Goal: Check status: Check status

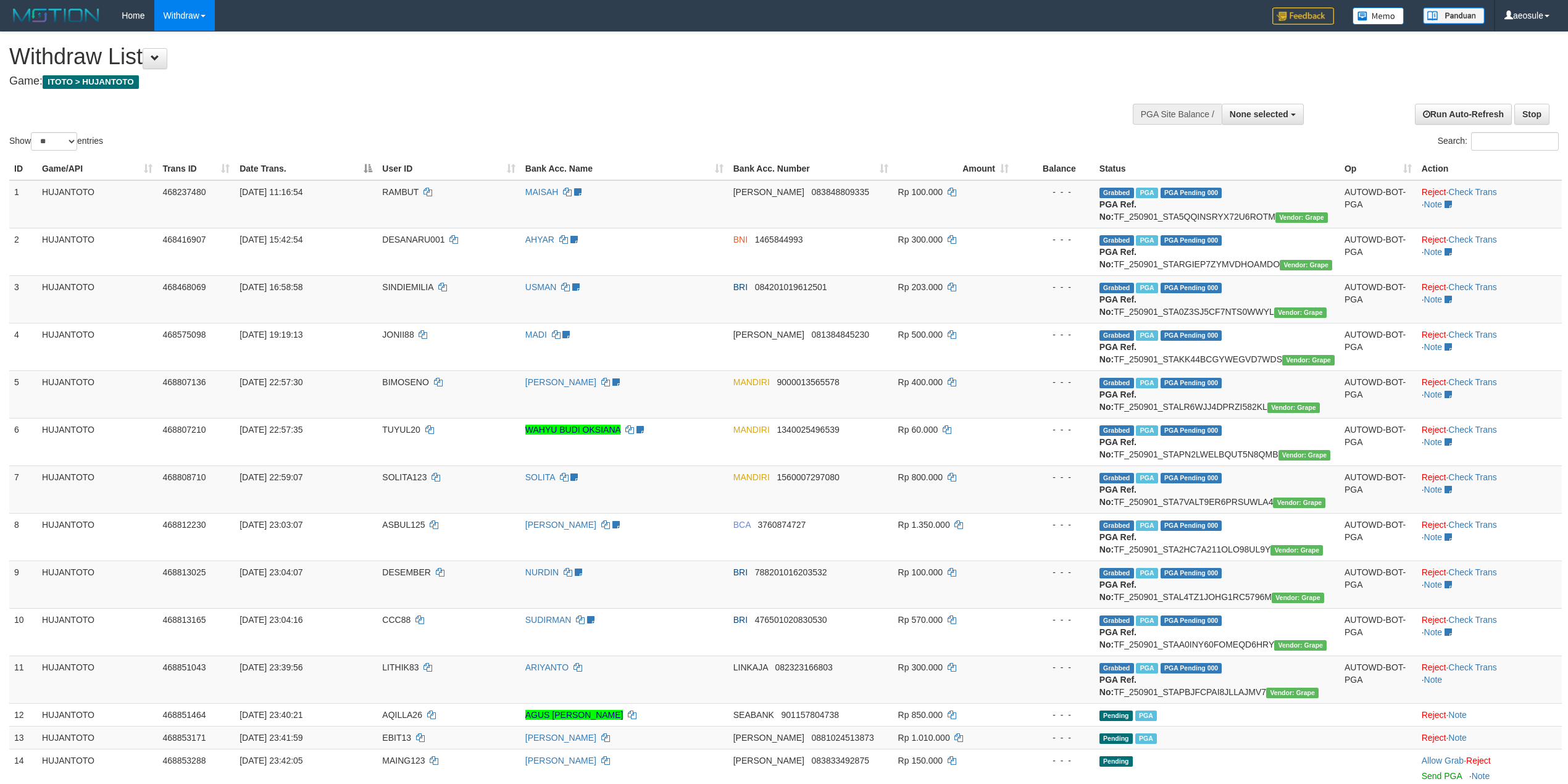
select select
select select "**"
click at [1492, 665] on link "Check Trans" at bounding box center [1472, 667] width 49 height 10
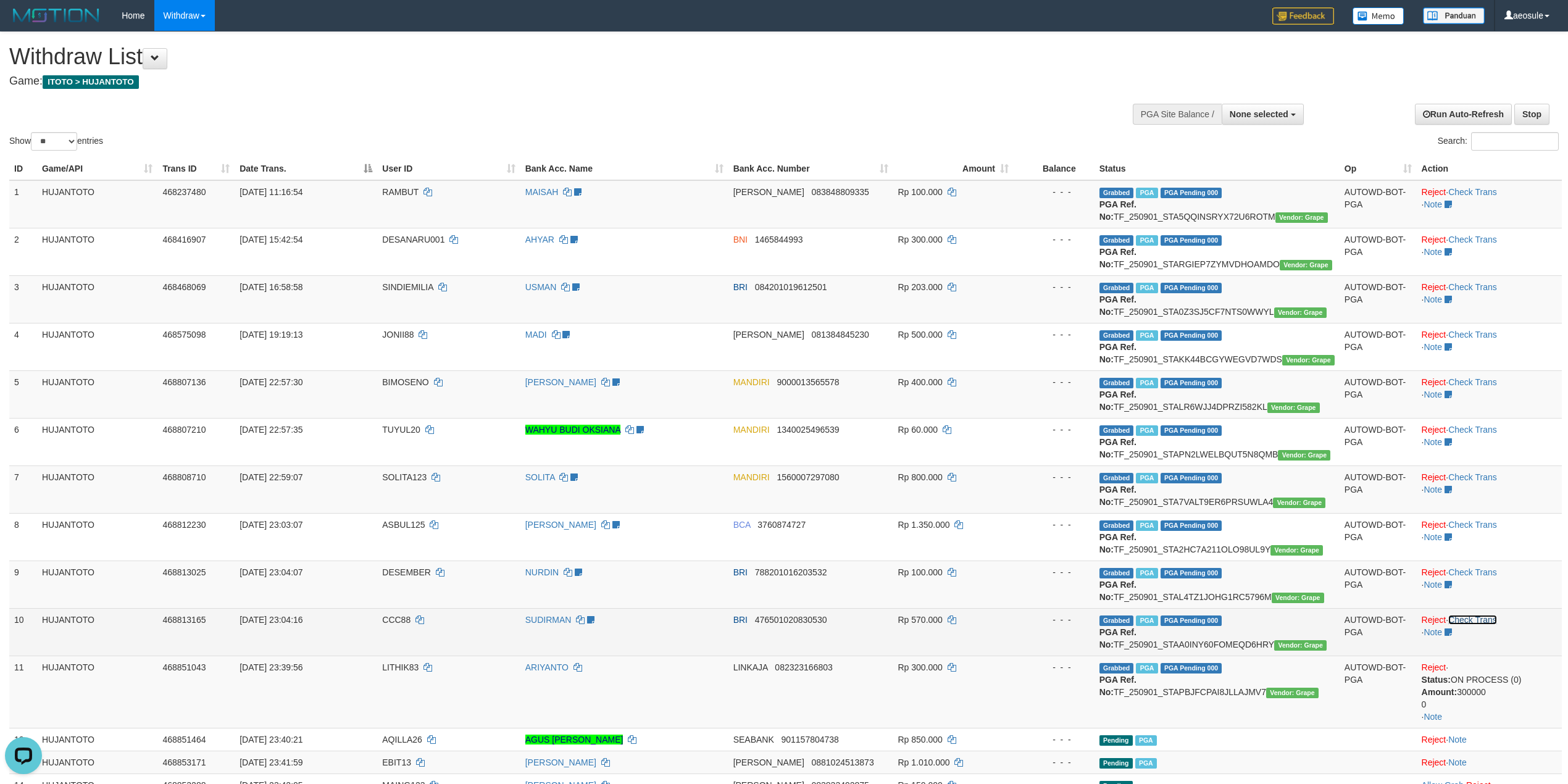
click at [1497, 622] on link "Check Trans" at bounding box center [1472, 619] width 49 height 10
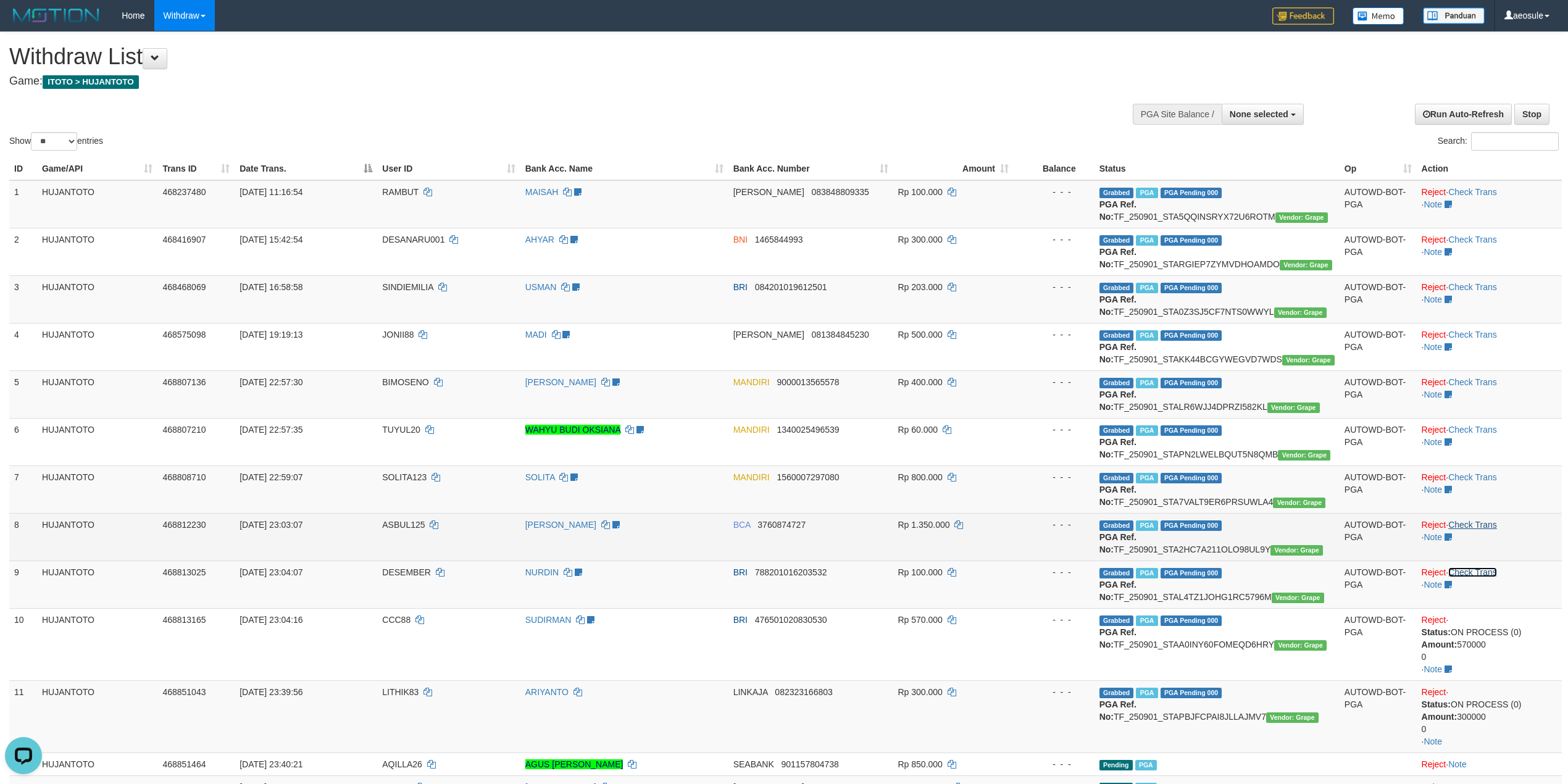
drag, startPoint x: 1492, startPoint y: 573, endPoint x: 1492, endPoint y: 526, distance: 47.0
click at [1492, 572] on link "Check Trans" at bounding box center [1472, 572] width 49 height 10
click at [1490, 515] on td "Reject · Check Trans · Note" at bounding box center [1489, 537] width 145 height 47
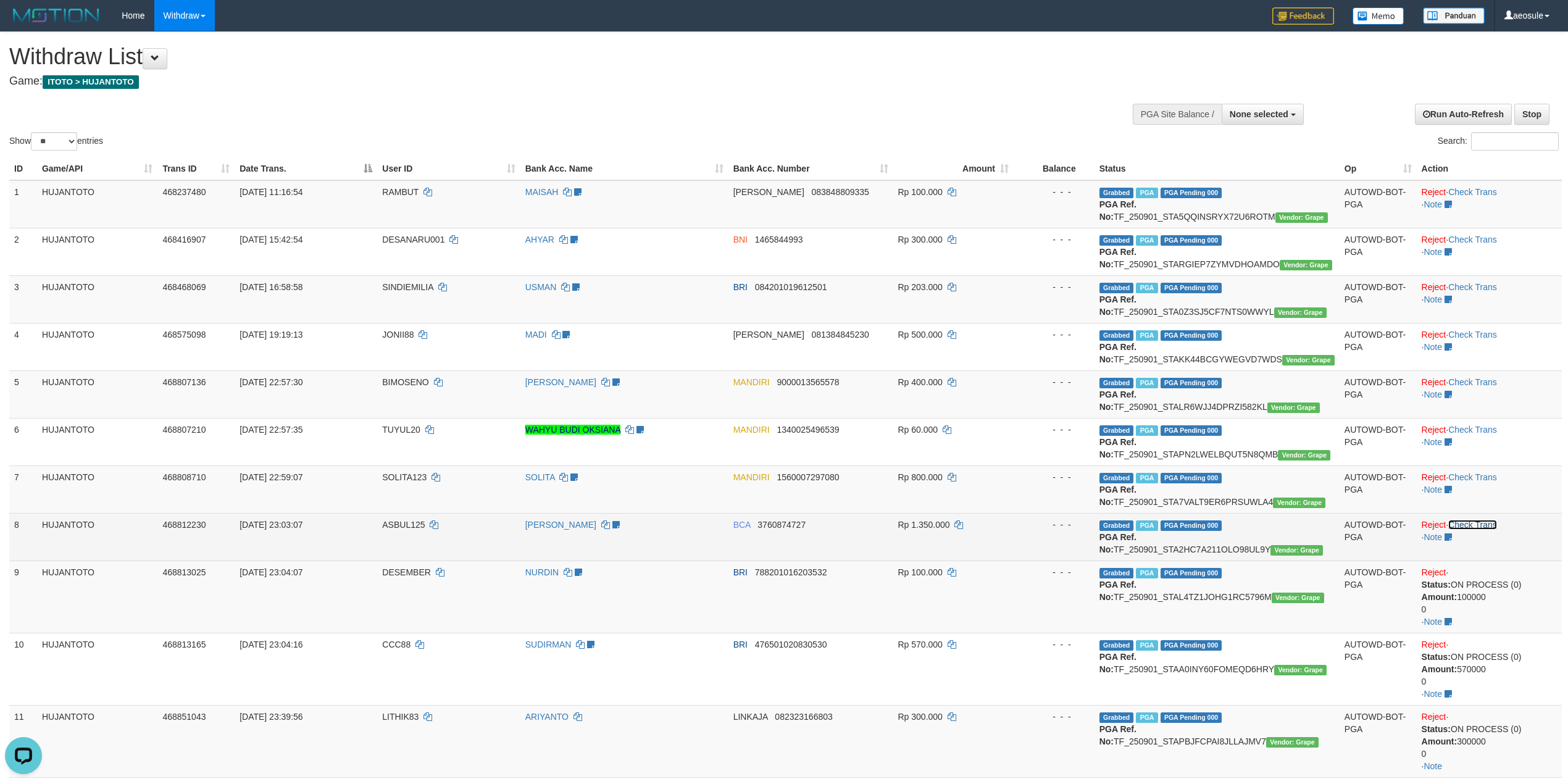
click at [1492, 526] on link "Check Trans" at bounding box center [1472, 524] width 49 height 10
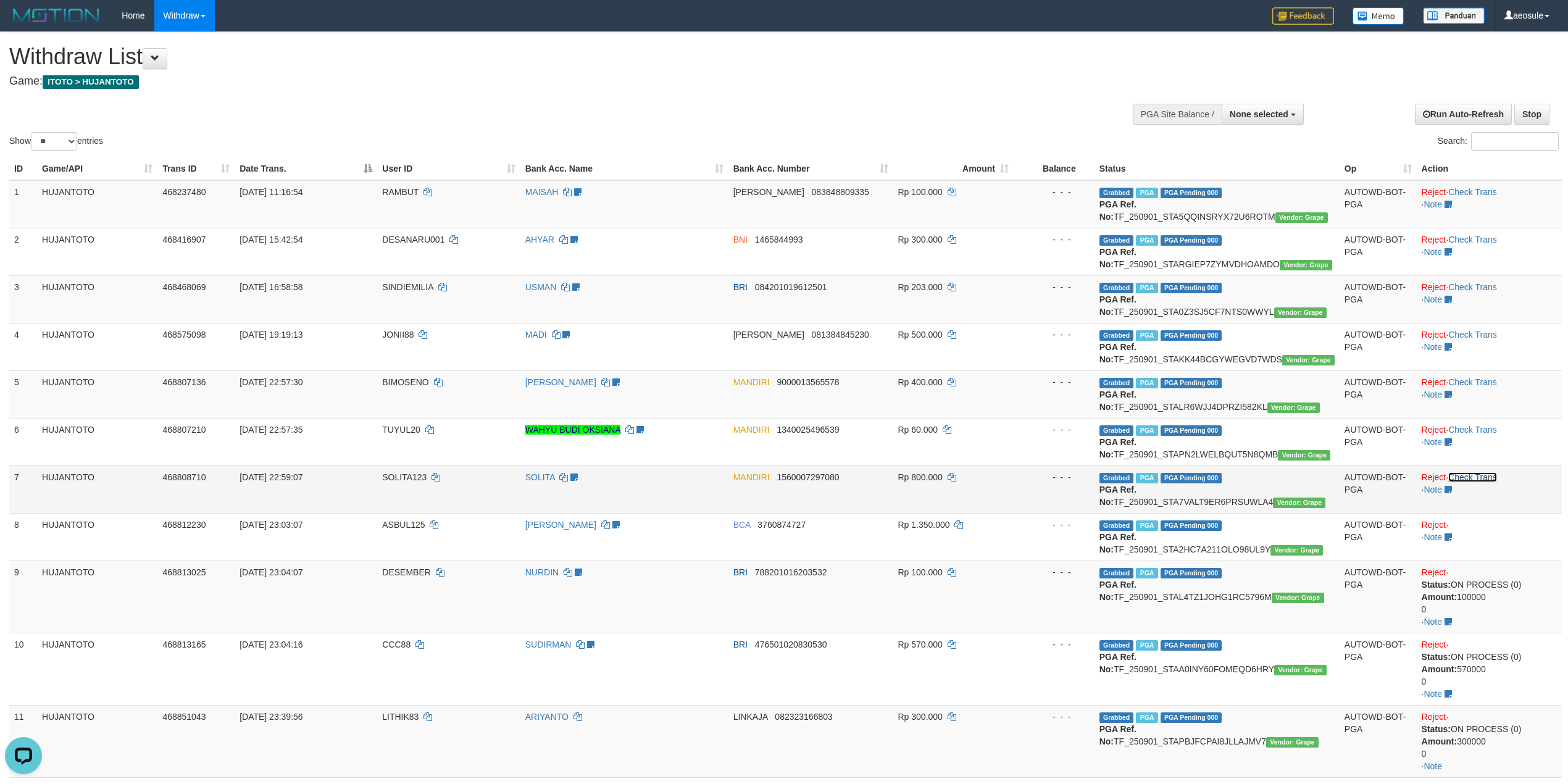
click at [1489, 472] on link "Check Trans" at bounding box center [1472, 477] width 49 height 10
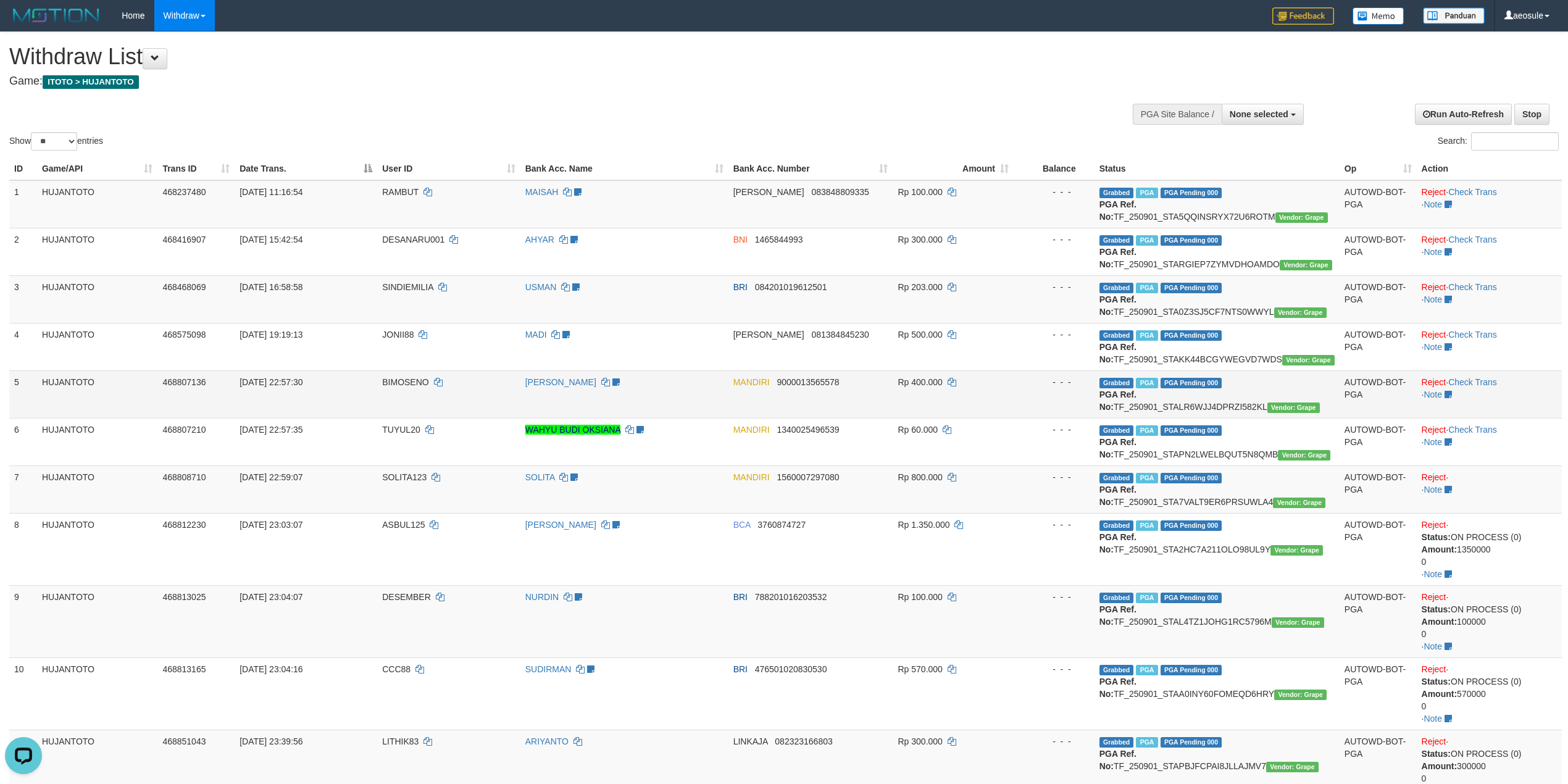
click at [1483, 417] on td "Reject · Check Trans · Note" at bounding box center [1489, 394] width 145 height 47
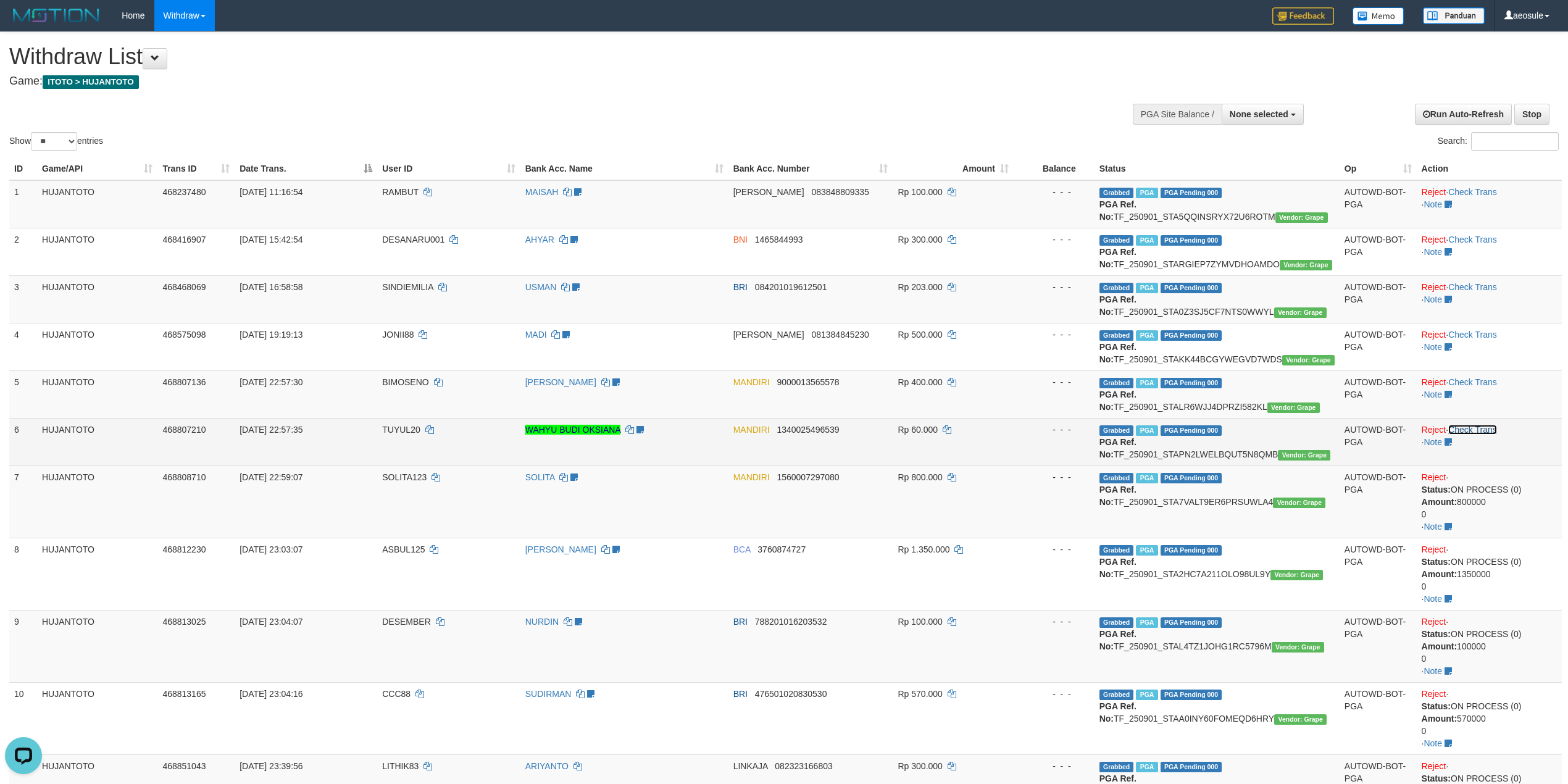
click at [1487, 428] on link "Check Trans" at bounding box center [1472, 430] width 49 height 10
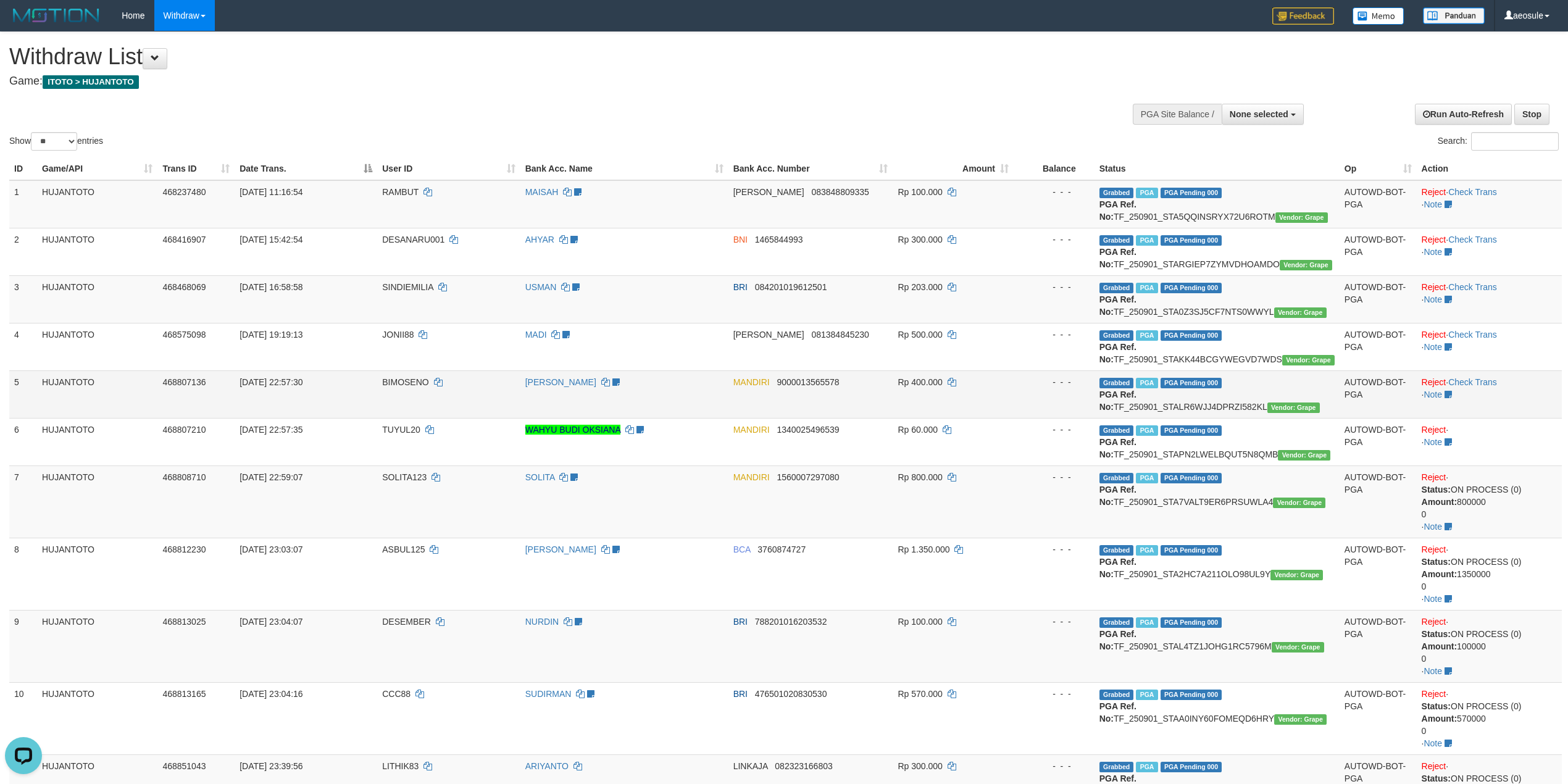
click at [1485, 373] on td "Reject · Check Trans · Note" at bounding box center [1489, 394] width 145 height 47
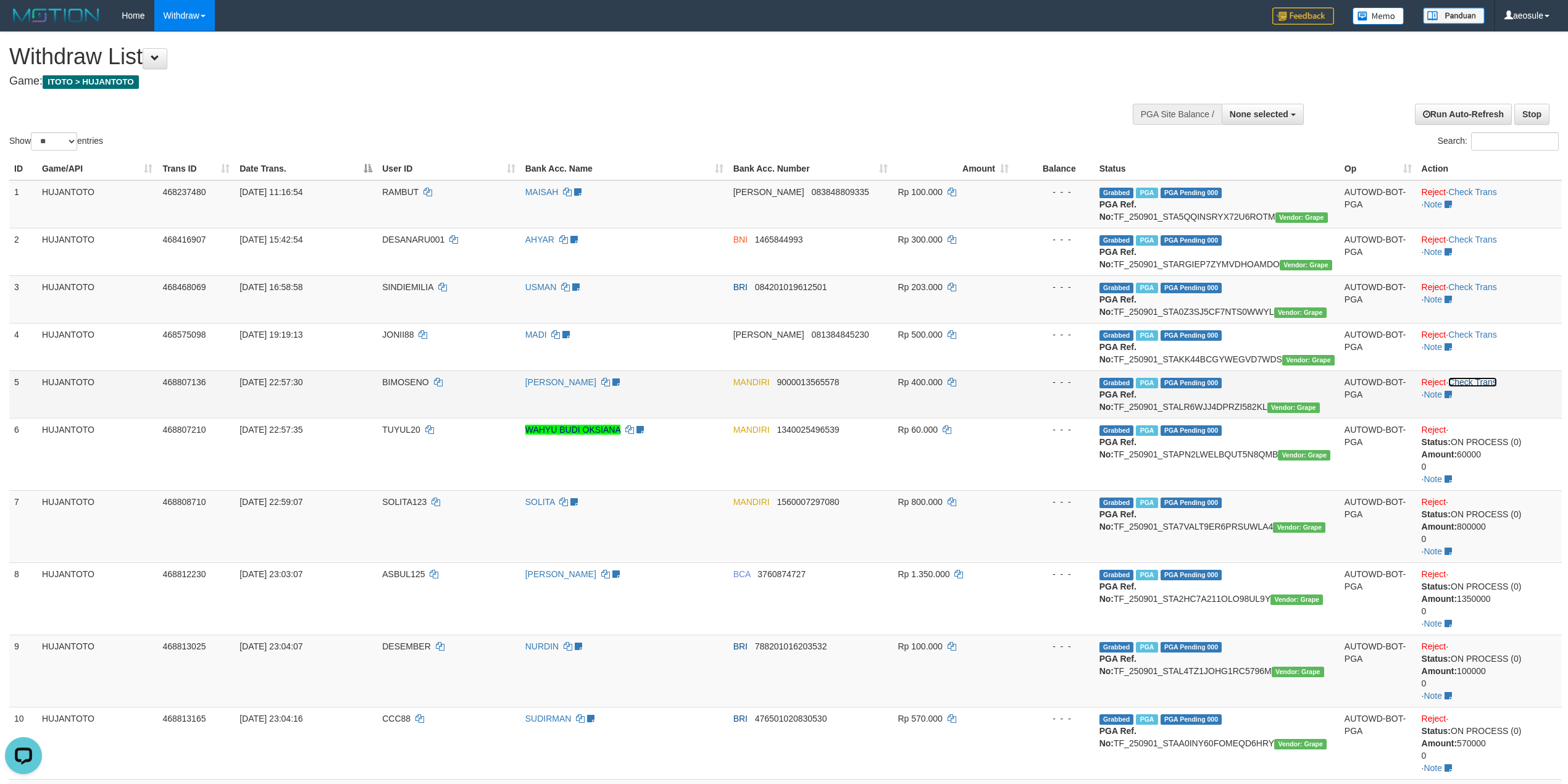
click at [1489, 386] on link "Check Trans" at bounding box center [1472, 382] width 49 height 10
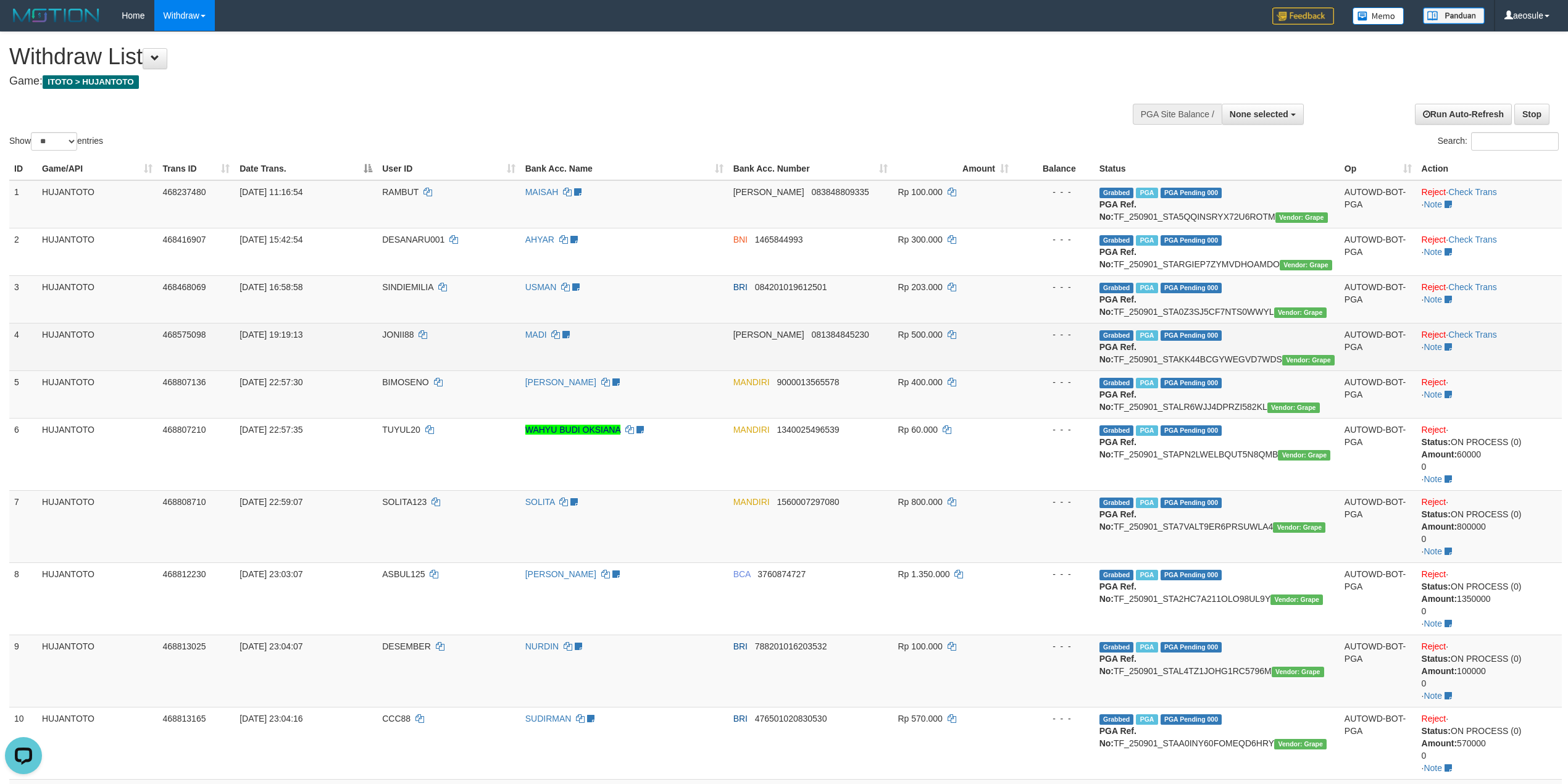
click at [1490, 328] on td "Reject · Check Trans · Note" at bounding box center [1489, 347] width 145 height 47
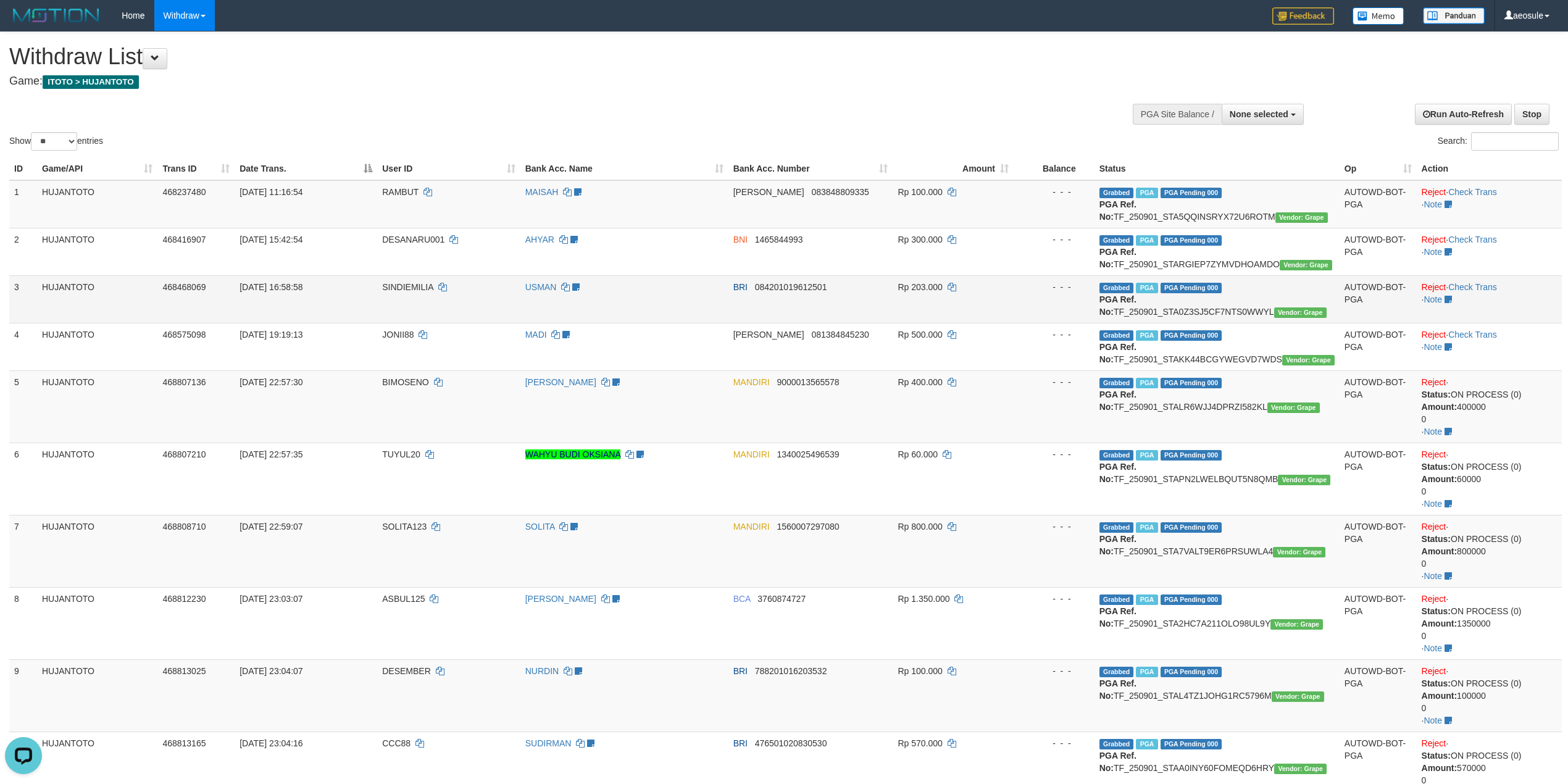
click at [1495, 292] on td "Reject · Check Trans · Note" at bounding box center [1489, 299] width 145 height 47
drag, startPoint x: 1495, startPoint y: 285, endPoint x: 1492, endPoint y: 324, distance: 39.1
click at [1495, 286] on link "Check Trans" at bounding box center [1472, 287] width 49 height 10
click at [1492, 323] on td "Reject · · Note" at bounding box center [1489, 299] width 145 height 47
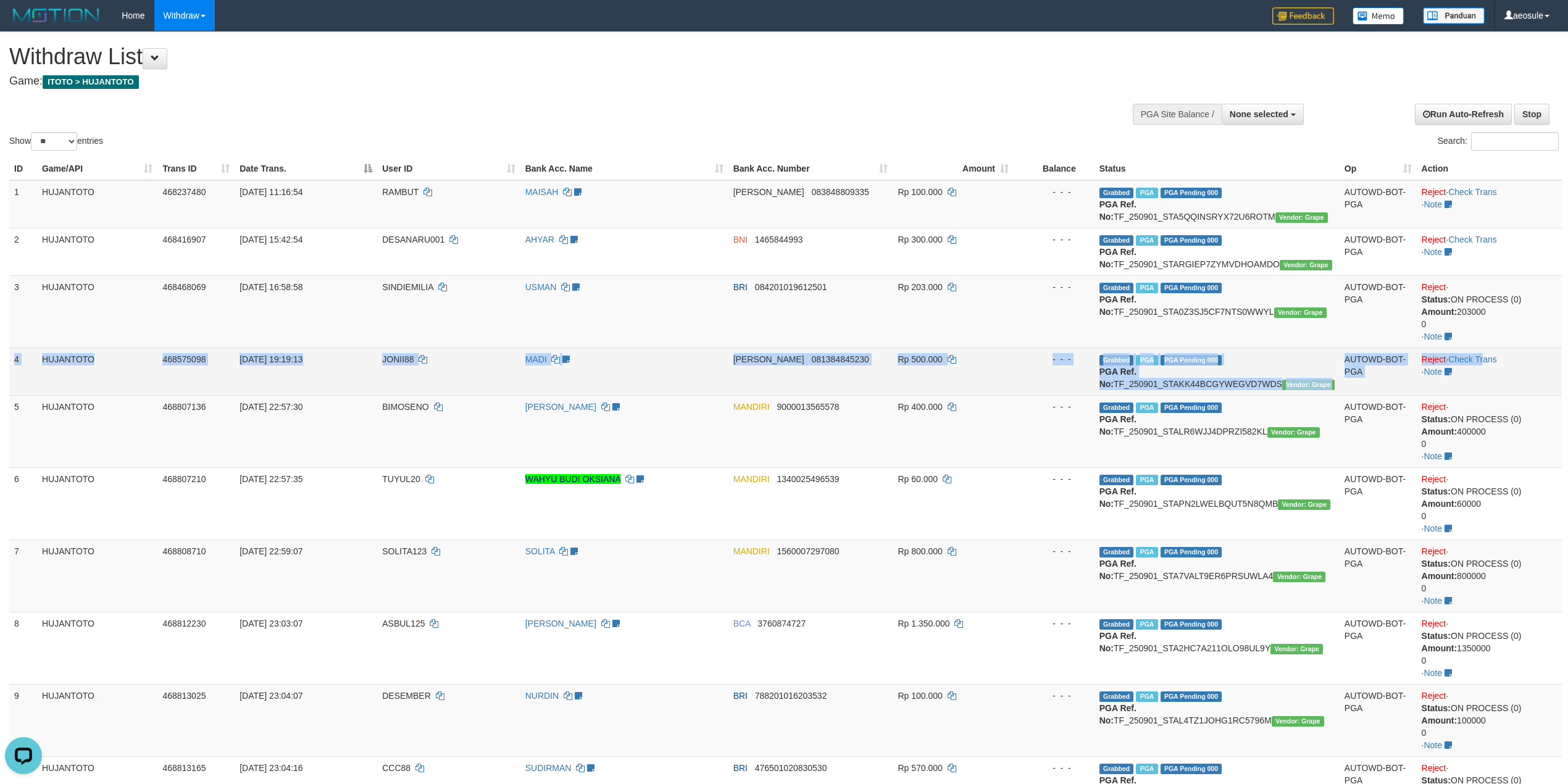
click at [1490, 349] on tbody "1 HUJANTOTO 468237480 01/09/2025 11:16:54 RAMBUT MAISAH Sudah buat ticketing DA…" at bounding box center [785, 778] width 1553 height 1194
click at [1487, 360] on link "Check Trans" at bounding box center [1472, 359] width 49 height 10
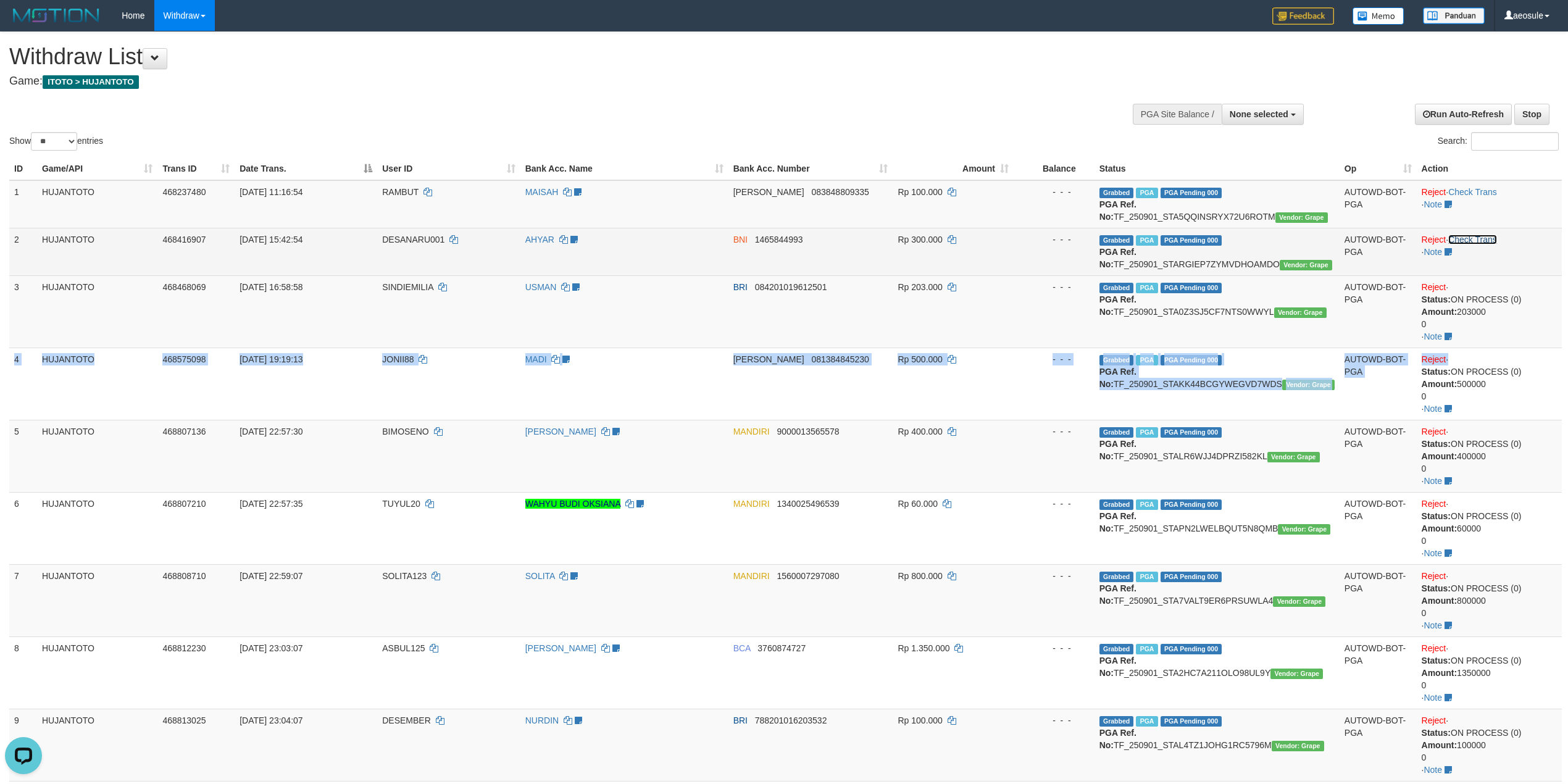
click at [1494, 238] on link "Check Trans" at bounding box center [1472, 240] width 49 height 10
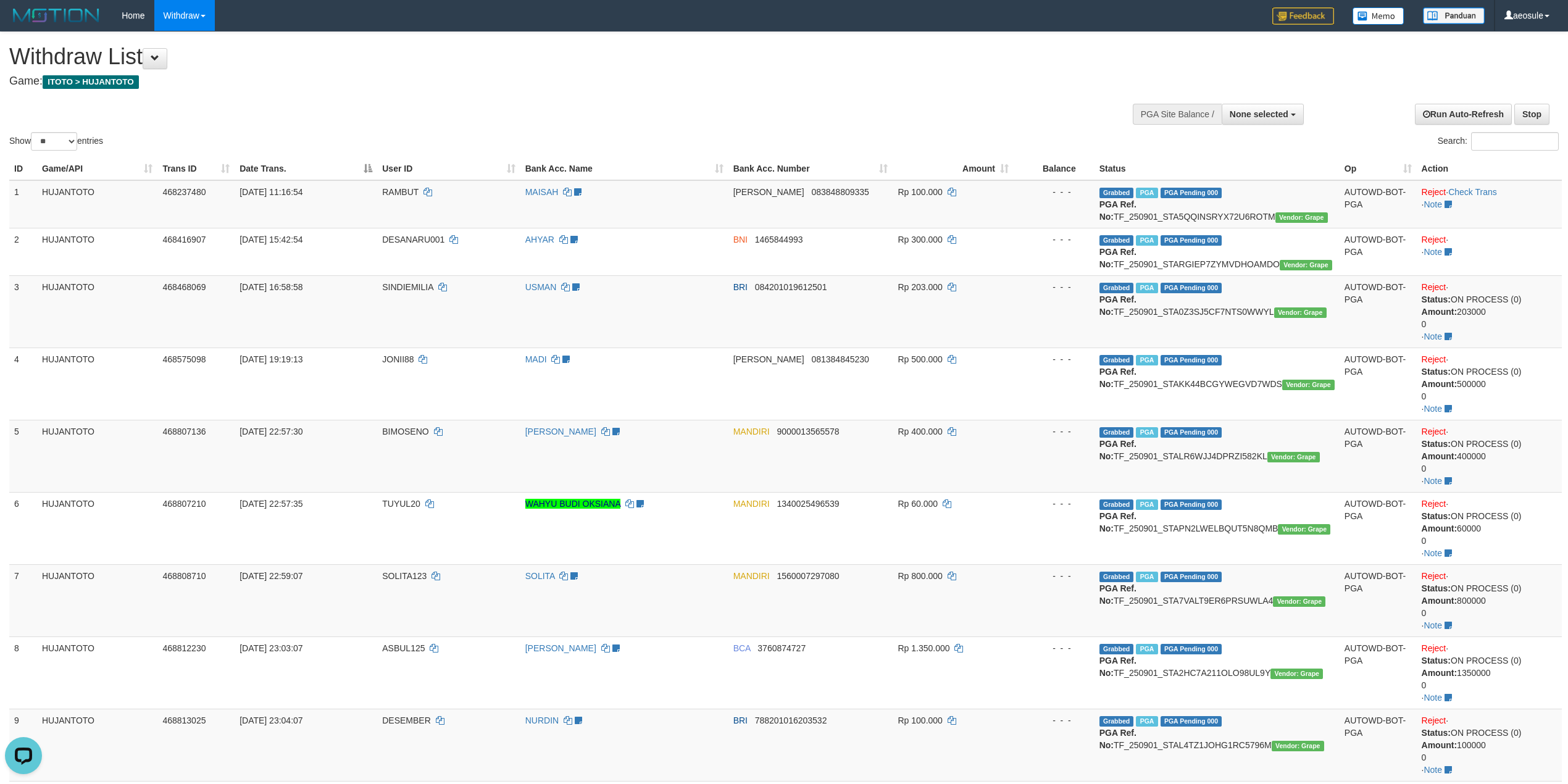
click at [1482, 178] on th "Action" at bounding box center [1489, 169] width 145 height 23
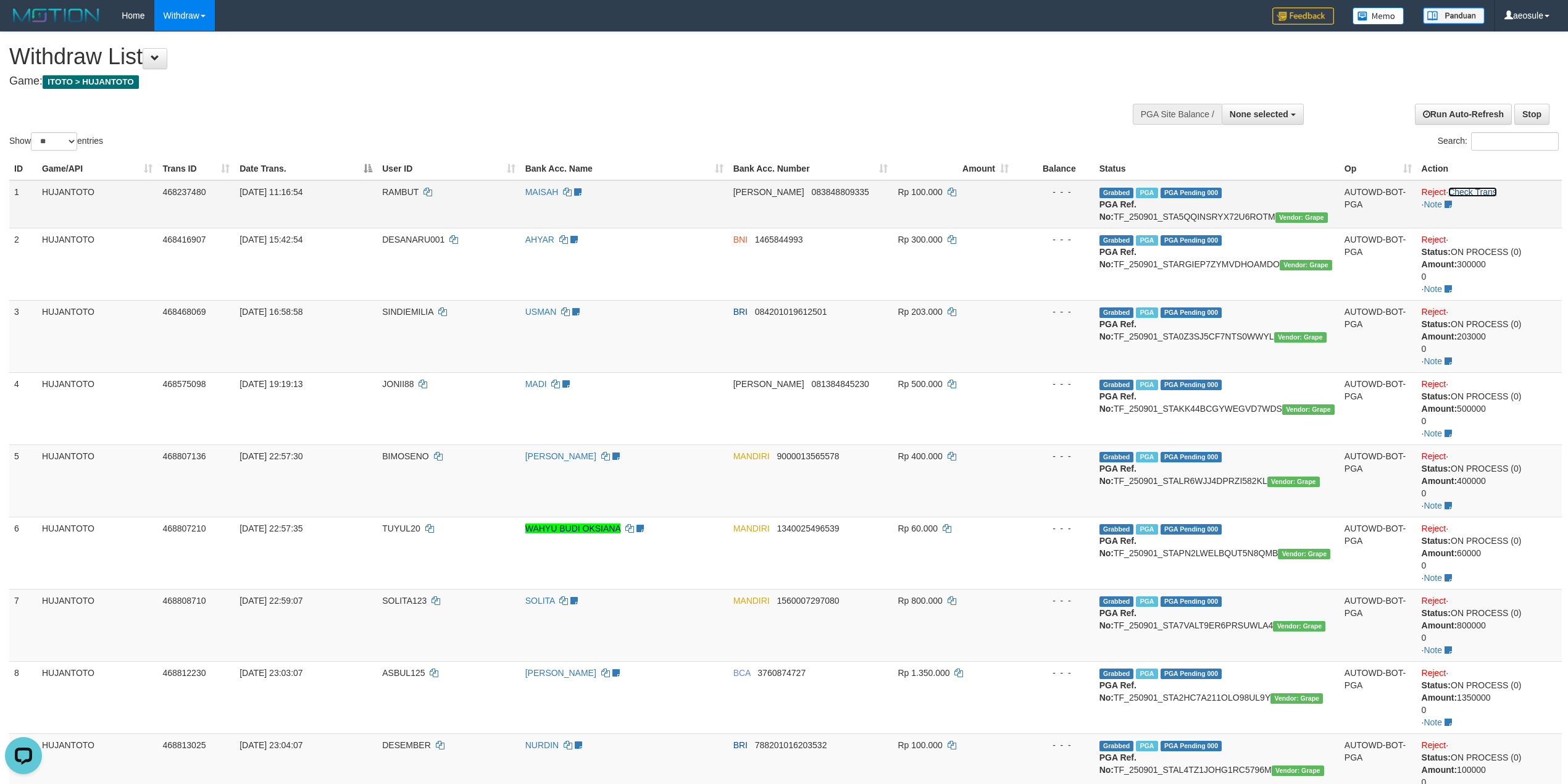
click at [1487, 192] on link "Check Trans" at bounding box center [1472, 192] width 49 height 10
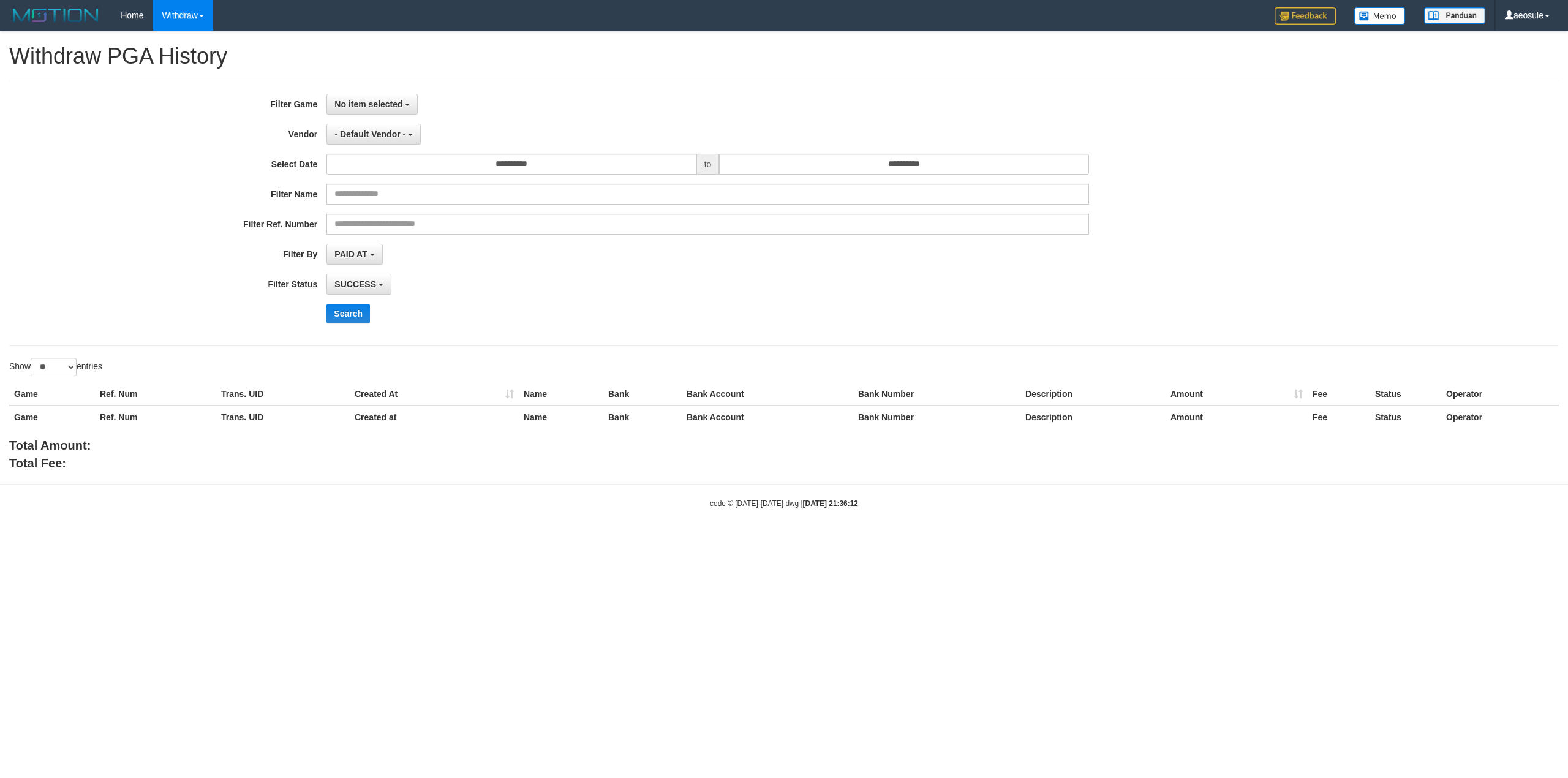
select select
select select "**"
select select
select select "**"
click at [372, 103] on span "No item selected" at bounding box center [368, 104] width 68 height 10
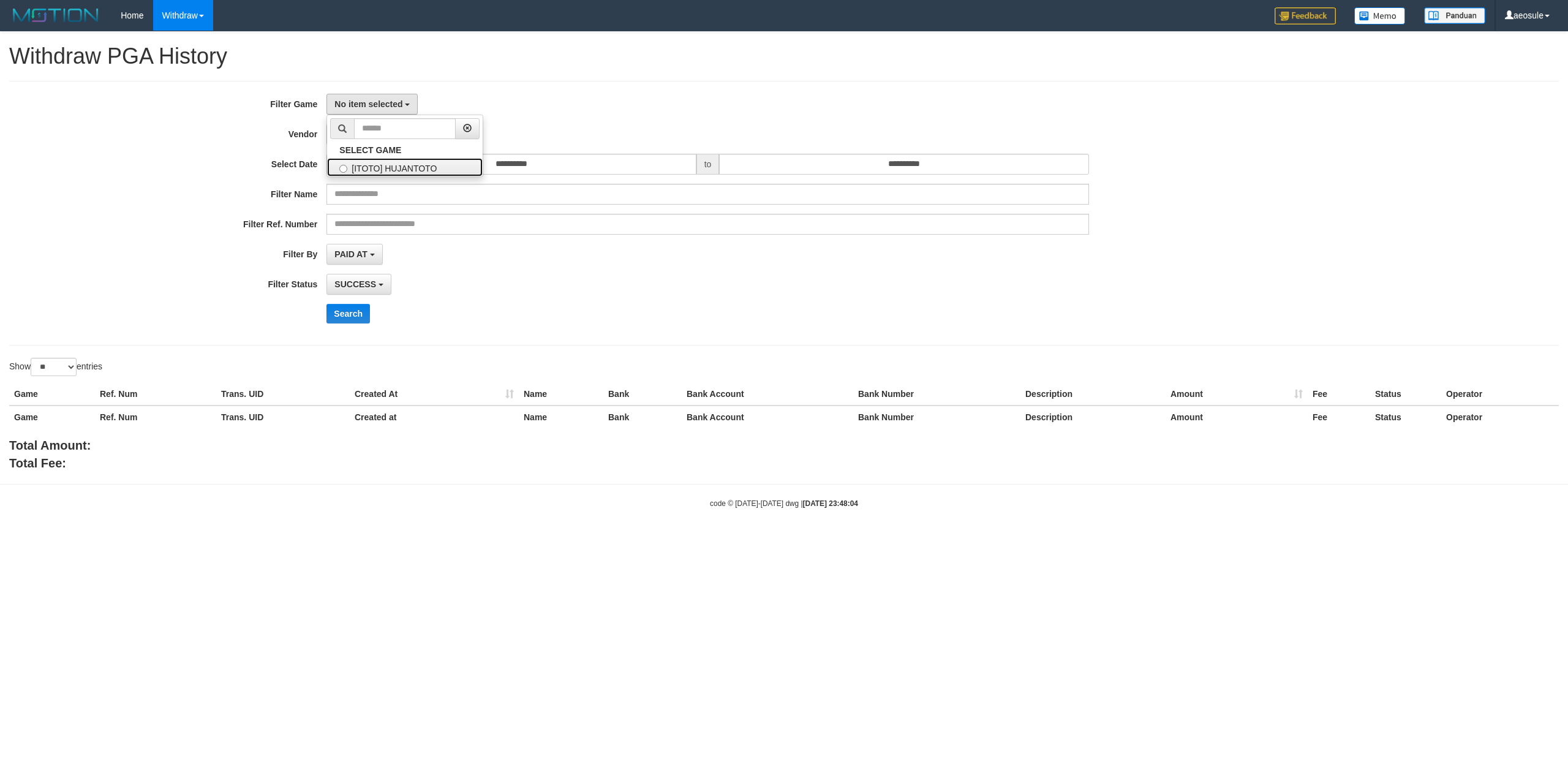
drag, startPoint x: 388, startPoint y: 165, endPoint x: 451, endPoint y: 190, distance: 67.8
click at [387, 165] on label "[ITOTO] HUJANTOTO" at bounding box center [405, 167] width 156 height 19
select select "***"
click at [826, 317] on div "Search" at bounding box center [816, 314] width 980 height 19
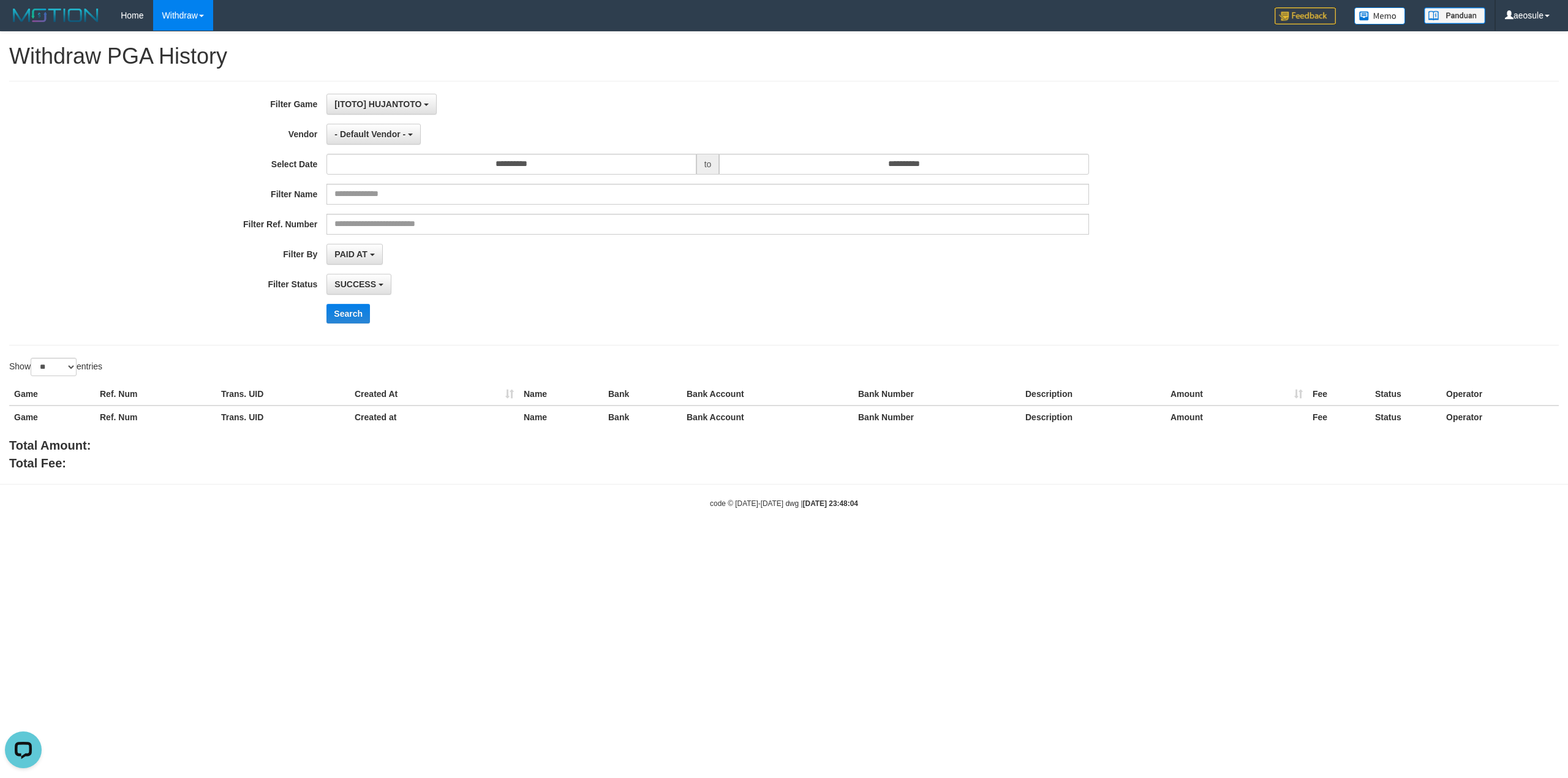
scroll to position [0, 0]
drag, startPoint x: 917, startPoint y: 274, endPoint x: 724, endPoint y: 234, distance: 197.1
click at [905, 271] on div "**********" at bounding box center [653, 213] width 1306 height 239
click at [460, 192] on input "text" at bounding box center [708, 194] width 762 height 21
paste input "*******"
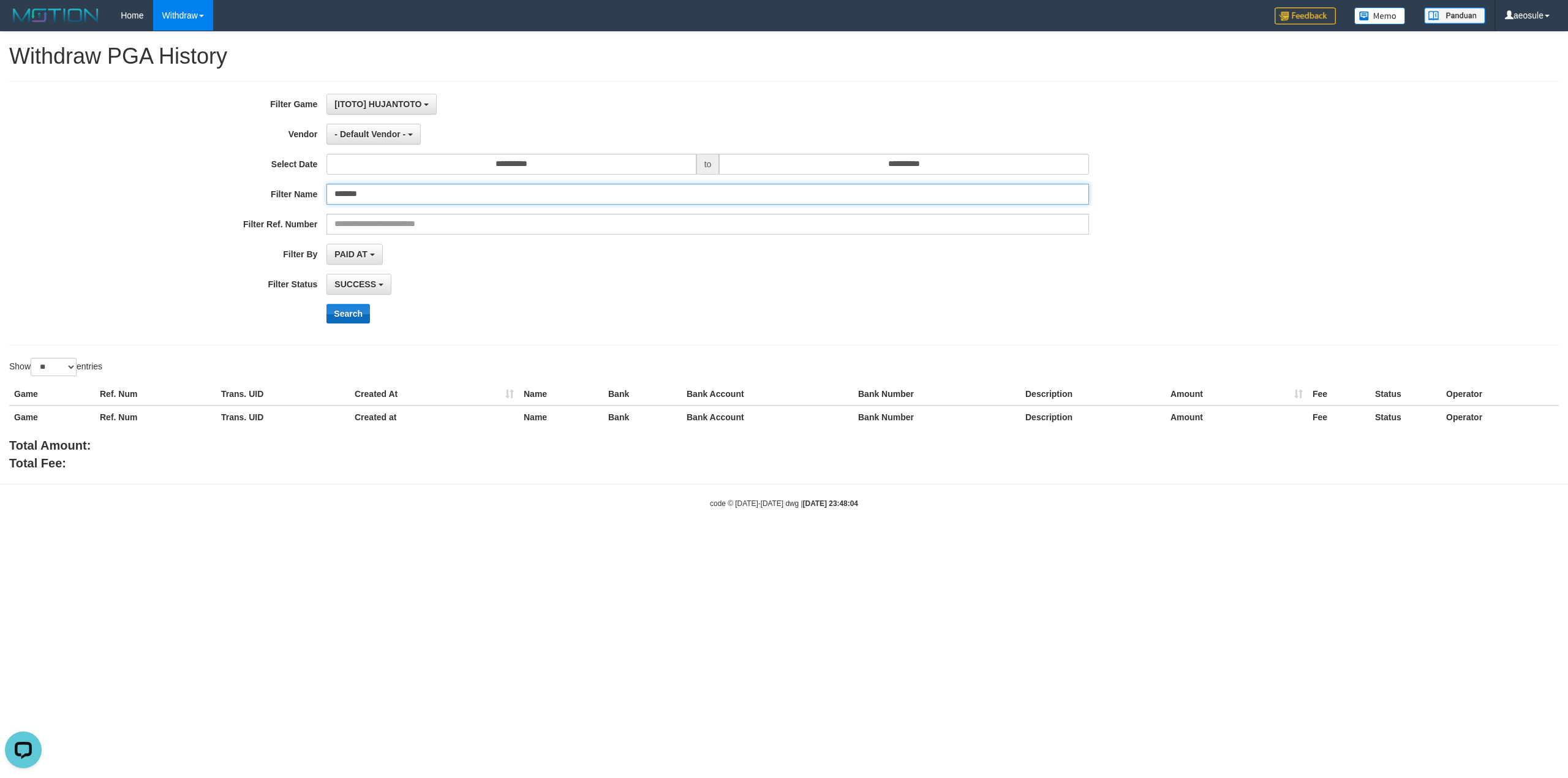
type input "*******"
click at [350, 312] on button "Search" at bounding box center [348, 314] width 43 height 19
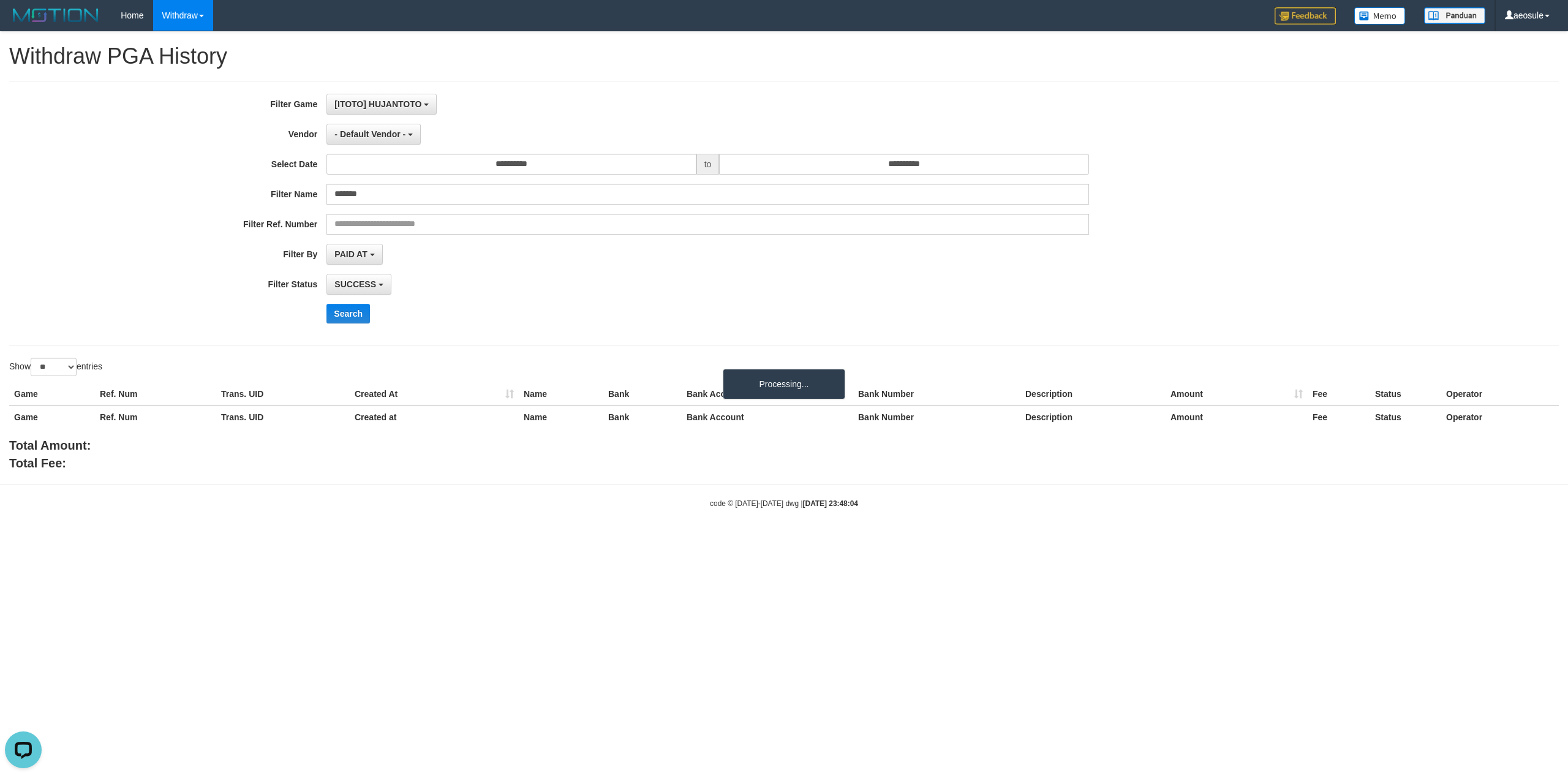
click at [661, 305] on div "**********" at bounding box center [653, 213] width 1306 height 239
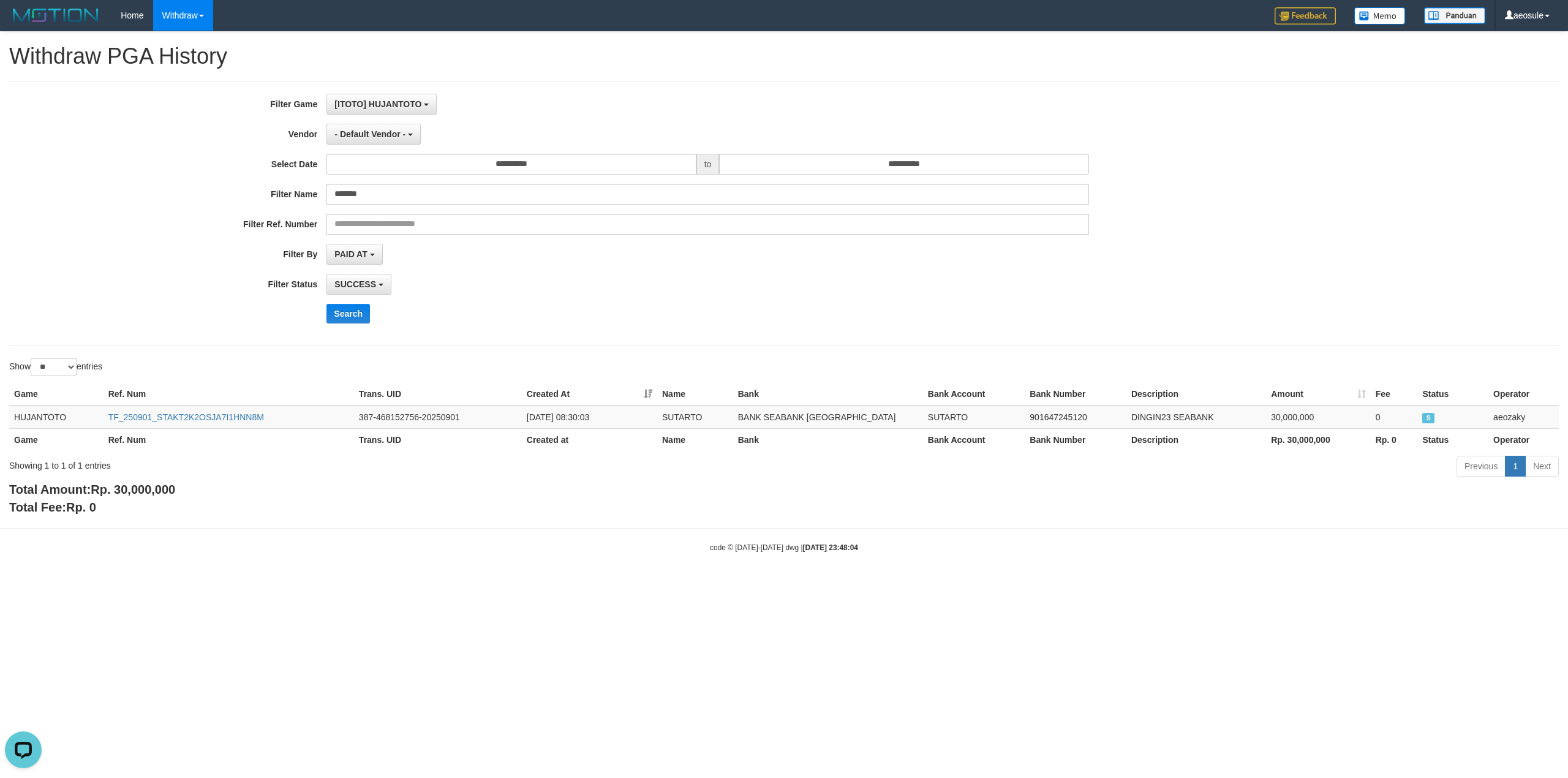
click at [954, 535] on body "Toggle navigation Home Withdraw WD Fetch WD List WD Grab Mutasi WD Report Repor…" at bounding box center [784, 291] width 1568 height 584
click at [238, 416] on link "TF_250901_STAKT2K2OSJA7I1HNN8M" at bounding box center [186, 417] width 156 height 10
